Goal: Information Seeking & Learning: Learn about a topic

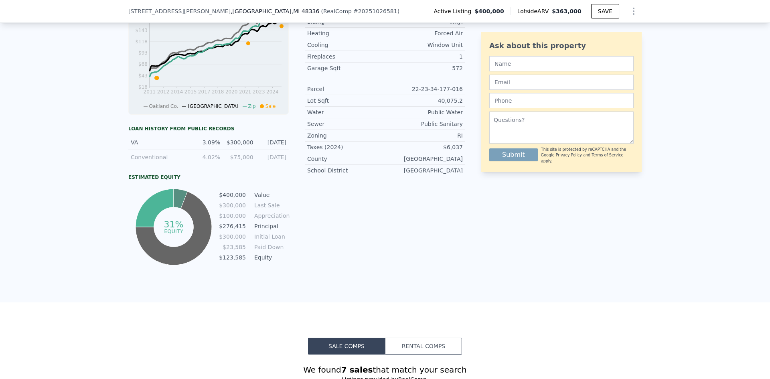
scroll to position [398, 0]
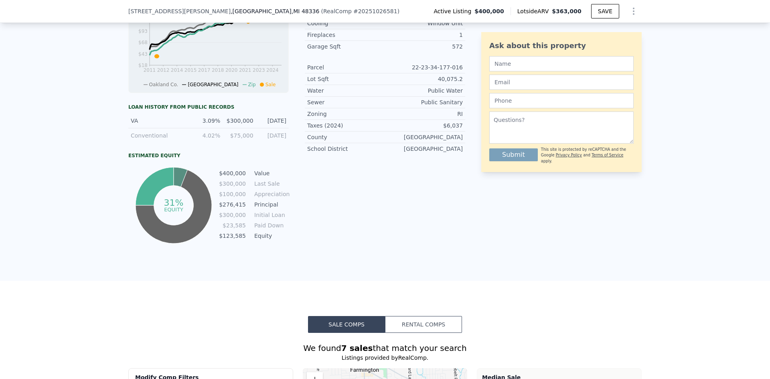
drag, startPoint x: 281, startPoint y: 140, endPoint x: 132, endPoint y: 133, distance: 149.3
click at [132, 133] on div "VA 3.09% $300,000 [DATE] Conventional 4.02% $75,000 [DATE]" at bounding box center [208, 127] width 160 height 29
click at [136, 140] on div "Conventional" at bounding box center [159, 136] width 57 height 8
drag, startPoint x: 282, startPoint y: 128, endPoint x: 119, endPoint y: 115, distance: 163.7
click at [119, 115] on div "LISTING & SALE HISTORY Listed $ 400,000 [DATE] Listed $ 400,000 [DATE] Price De…" at bounding box center [385, 51] width 770 height 457
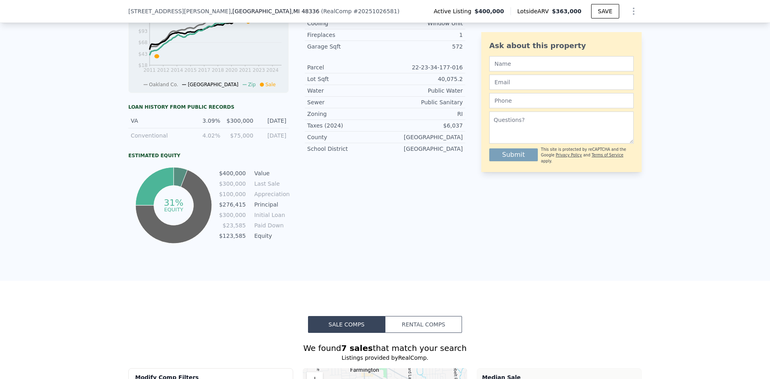
click at [119, 115] on div "LISTING & SALE HISTORY Listed $ 400,000 [DATE] Listed $ 400,000 [DATE] Price De…" at bounding box center [385, 51] width 770 height 457
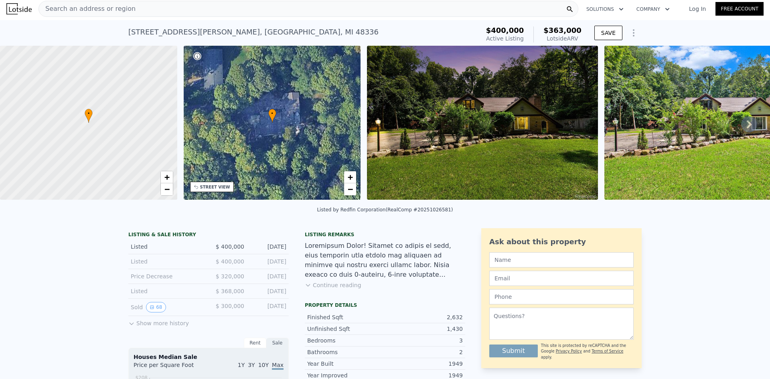
scroll to position [0, 0]
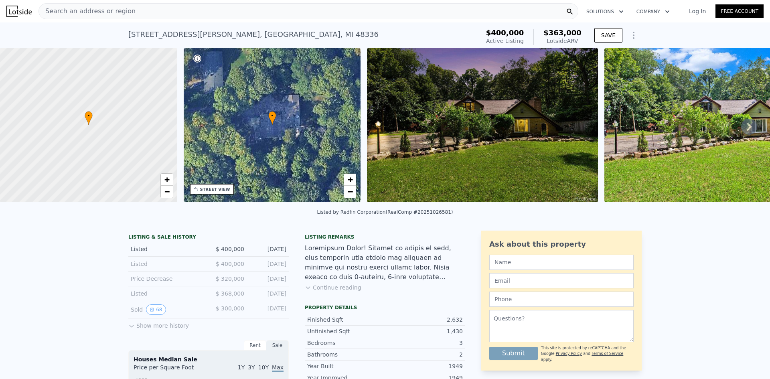
click at [99, 9] on span "Search an address or region" at bounding box center [87, 11] width 97 height 10
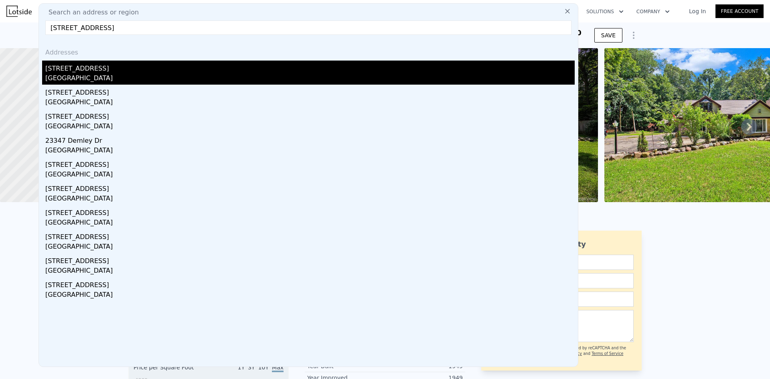
type input "[STREET_ADDRESS]"
click at [89, 71] on div "[STREET_ADDRESS]" at bounding box center [309, 67] width 529 height 13
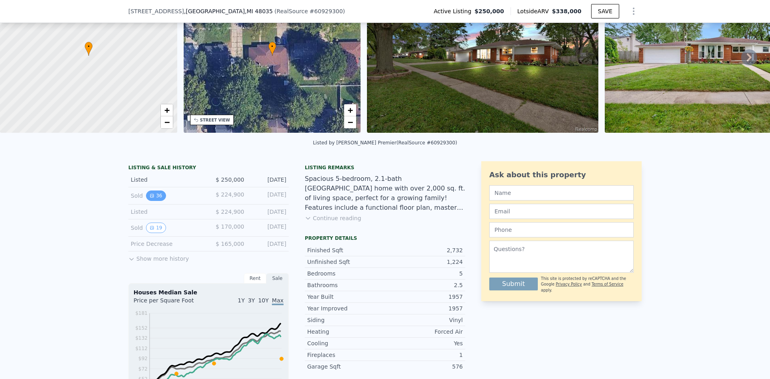
scroll to position [238, 0]
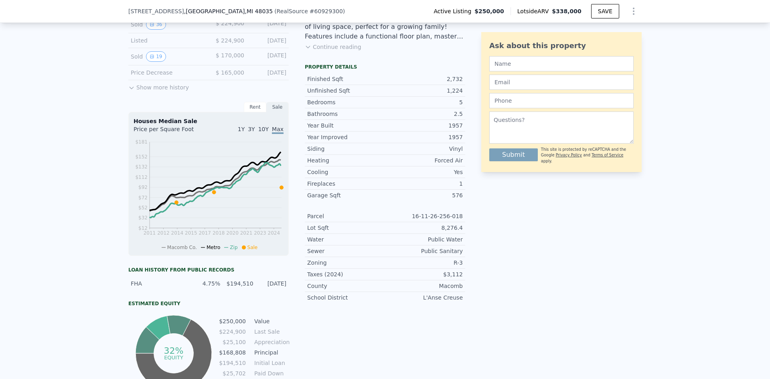
drag, startPoint x: 129, startPoint y: 287, endPoint x: 277, endPoint y: 293, distance: 148.1
click at [277, 291] on div "FHA 4.75% $194,510 [DATE]" at bounding box center [208, 283] width 160 height 14
drag, startPoint x: 282, startPoint y: 290, endPoint x: 116, endPoint y: 289, distance: 166.4
click at [116, 289] on div "LISTING & SALE HISTORY Listed $ 250,000 [DATE] Sold 36 $ 224,900 [DATE] Listed …" at bounding box center [385, 206] width 770 height 445
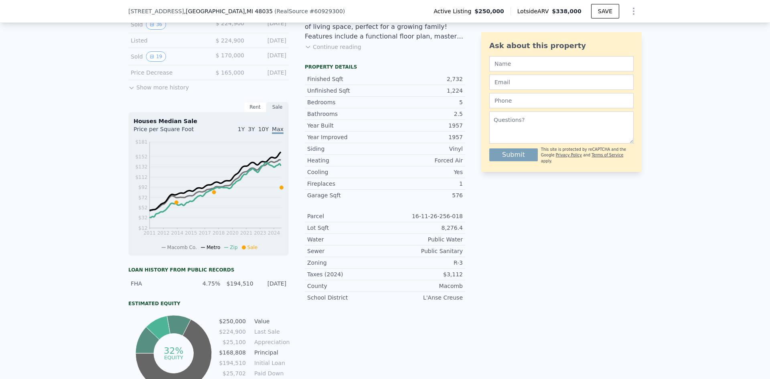
click at [116, 289] on div "LISTING & SALE HISTORY Listed $ 250,000 [DATE] Sold 36 $ 224,900 [DATE] Listed …" at bounding box center [385, 206] width 770 height 445
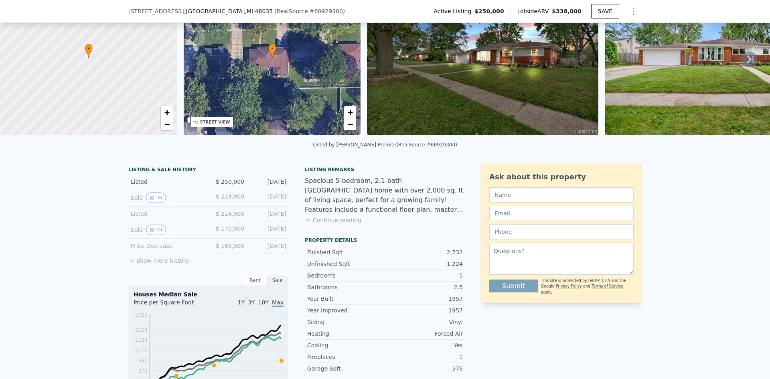
scroll to position [3, 0]
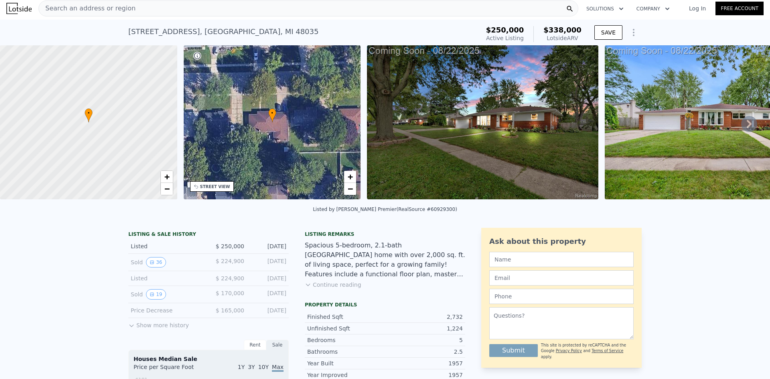
click at [91, 128] on div at bounding box center [88, 122] width 212 height 185
click at [91, 119] on icon at bounding box center [89, 115] width 8 height 14
click at [87, 123] on icon at bounding box center [86, 119] width 7 height 14
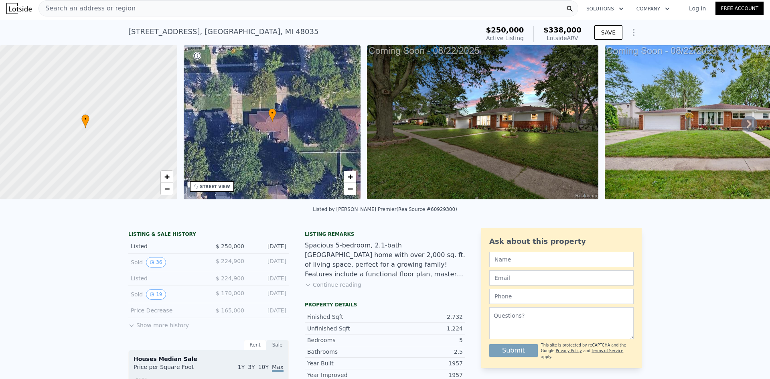
click at [85, 134] on div at bounding box center [88, 122] width 212 height 185
drag, startPoint x: 81, startPoint y: 126, endPoint x: 73, endPoint y: 163, distance: 37.8
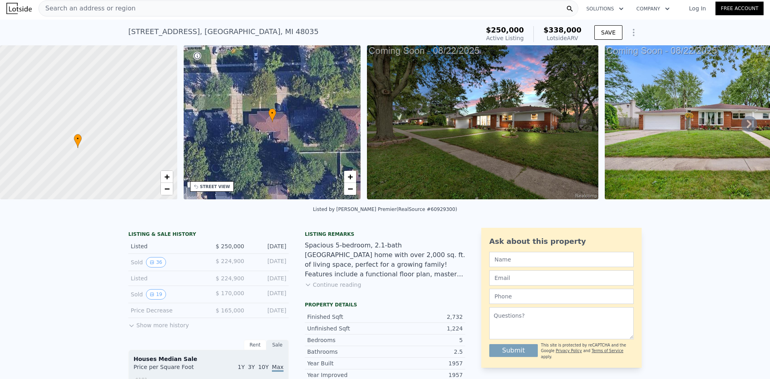
click at [73, 163] on div at bounding box center [90, 122] width 212 height 185
